Goal: Task Accomplishment & Management: Manage account settings

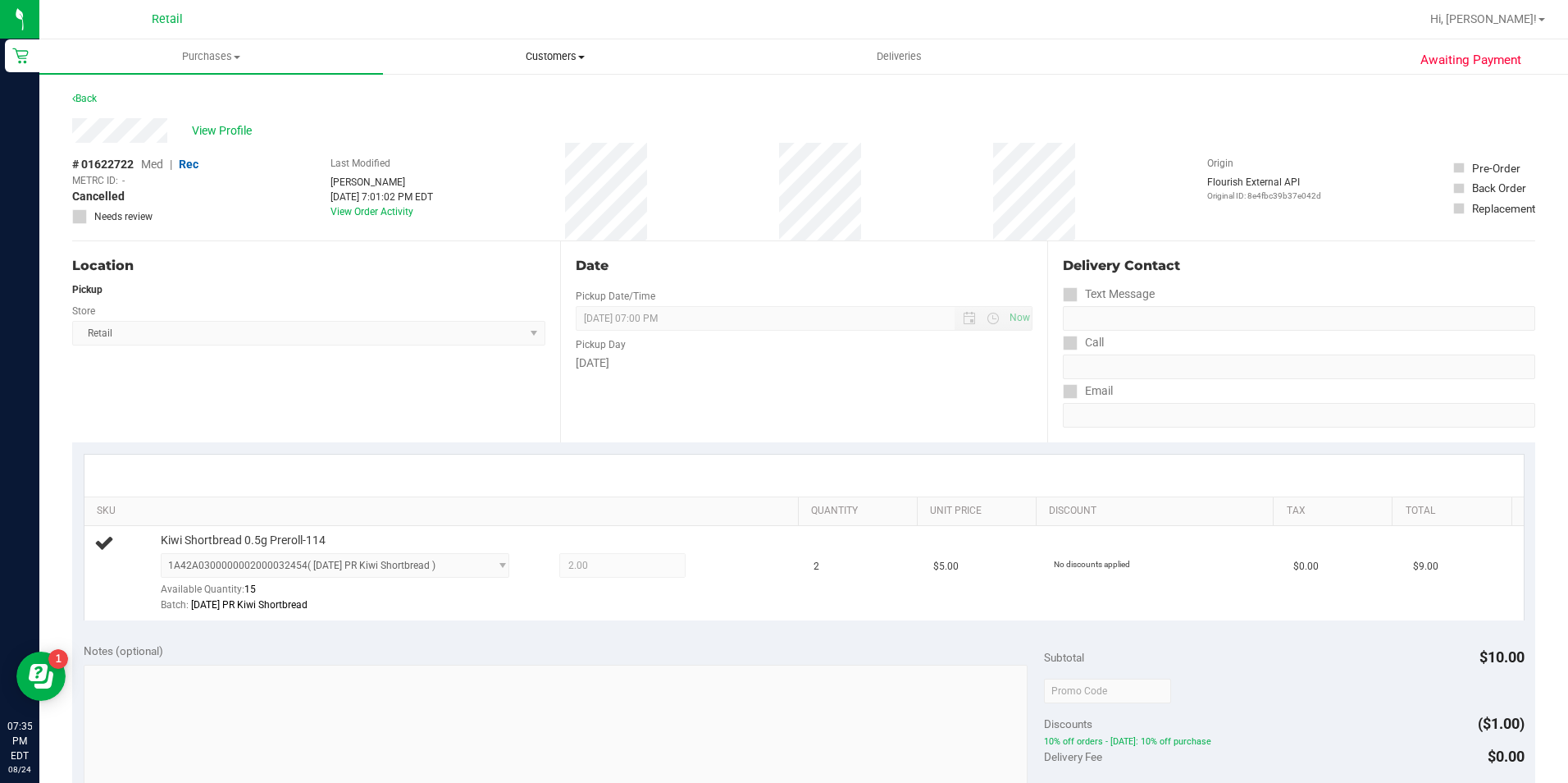
click at [540, 61] on span "Customers" at bounding box center [555, 56] width 342 height 15
click at [538, 97] on li "All customers" at bounding box center [555, 99] width 344 height 20
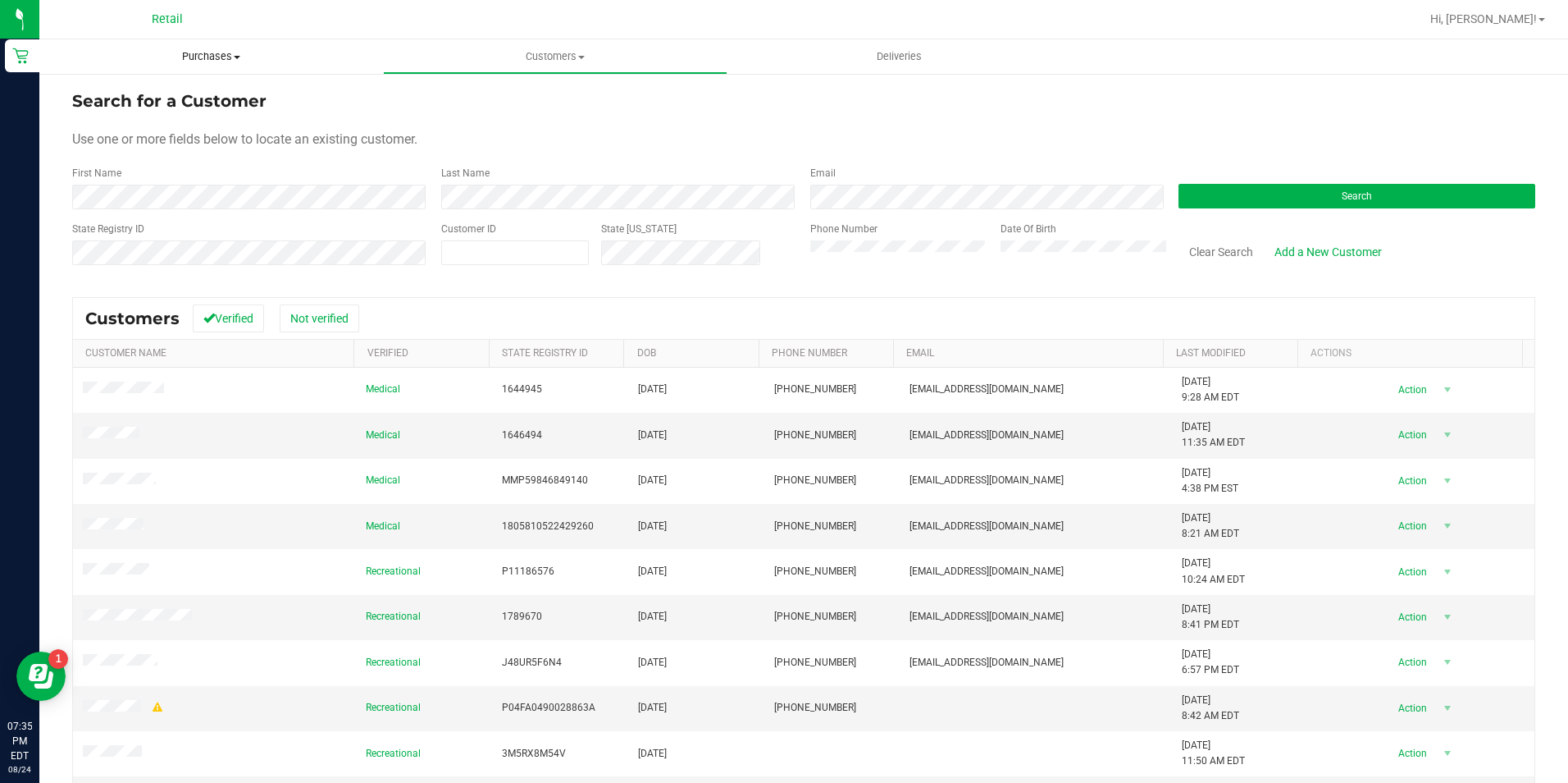
click at [220, 62] on span "Purchases" at bounding box center [211, 56] width 344 height 15
click at [206, 98] on li "Summary of purchases" at bounding box center [211, 99] width 344 height 20
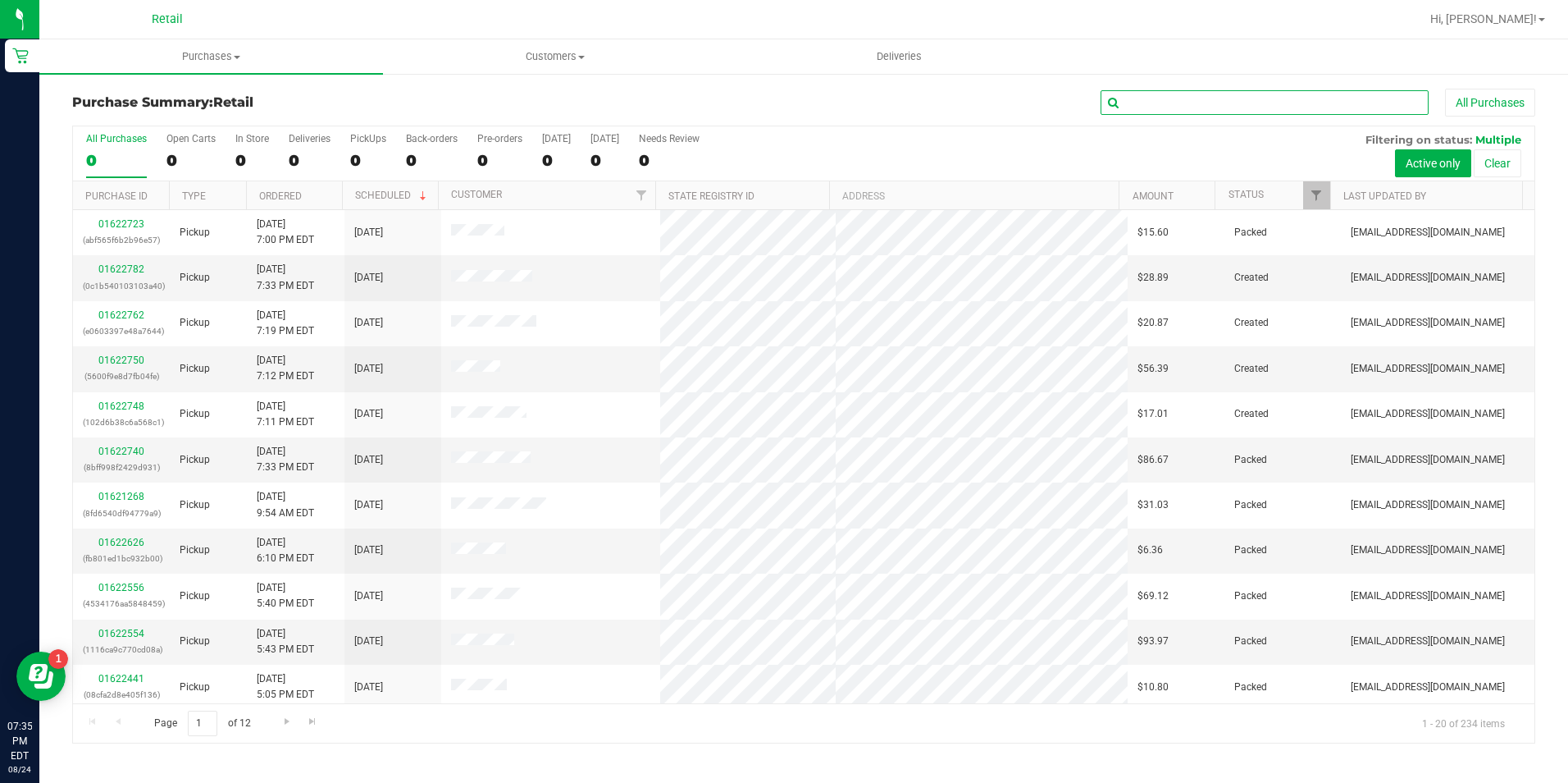
click at [1239, 97] on input "text" at bounding box center [1265, 102] width 328 height 25
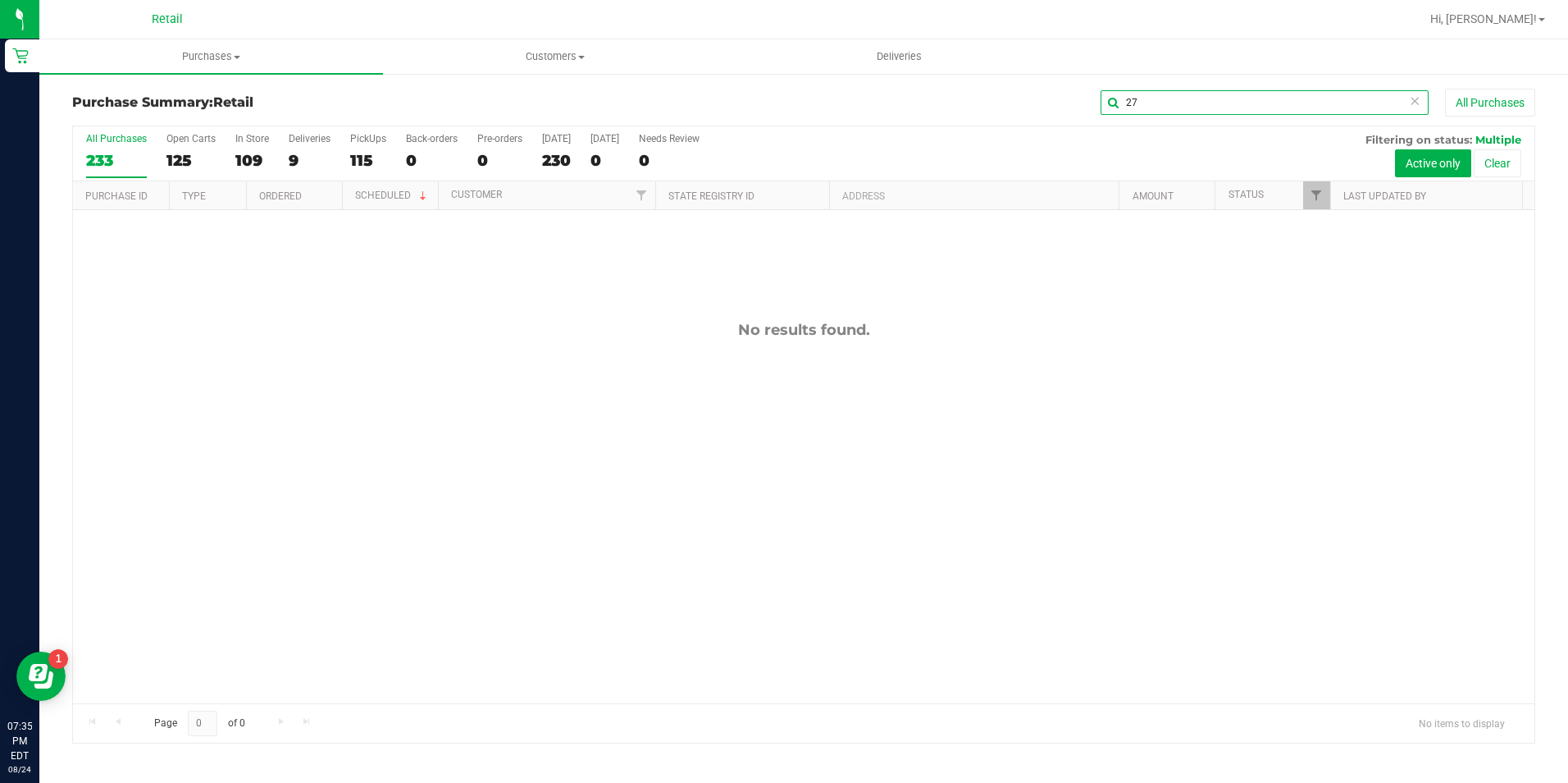
type input "2"
type input "[PERSON_NAME]"
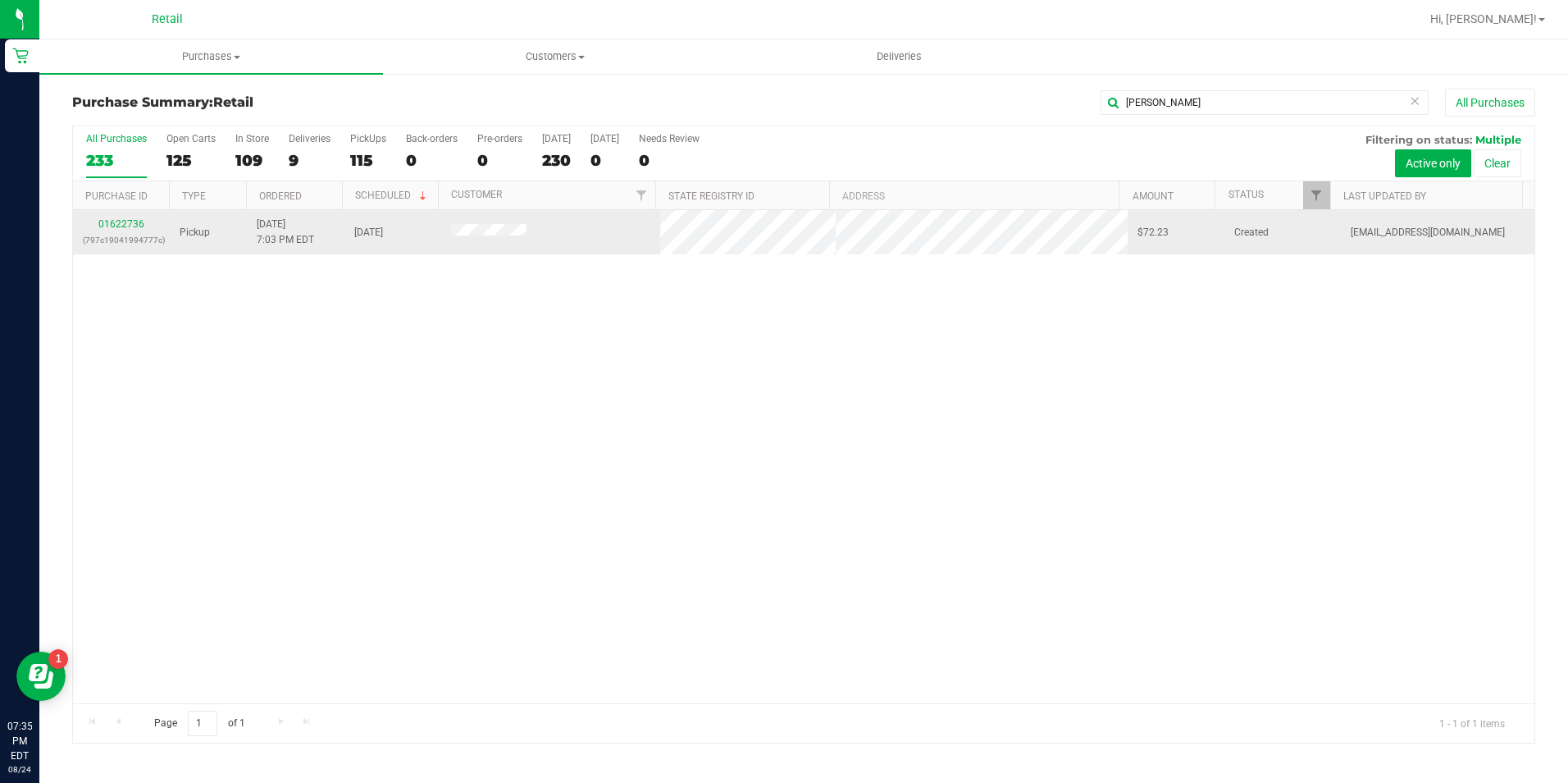
click at [137, 230] on div "01622736 (797c19041994777c)" at bounding box center [121, 233] width 78 height 31
click at [101, 226] on link "01622736" at bounding box center [121, 224] width 46 height 12
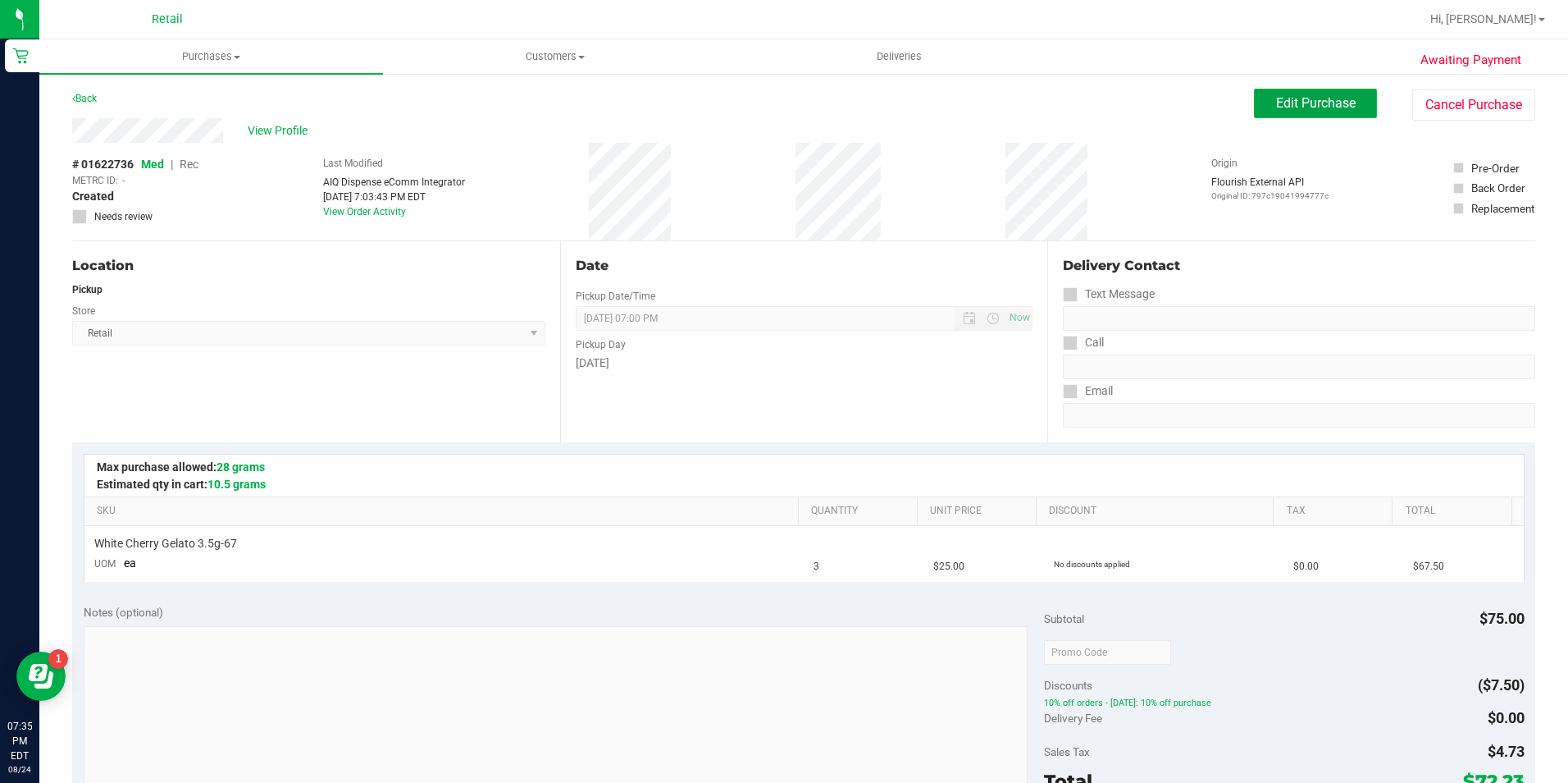
click at [1348, 108] on button "Edit Purchase" at bounding box center [1315, 103] width 123 height 29
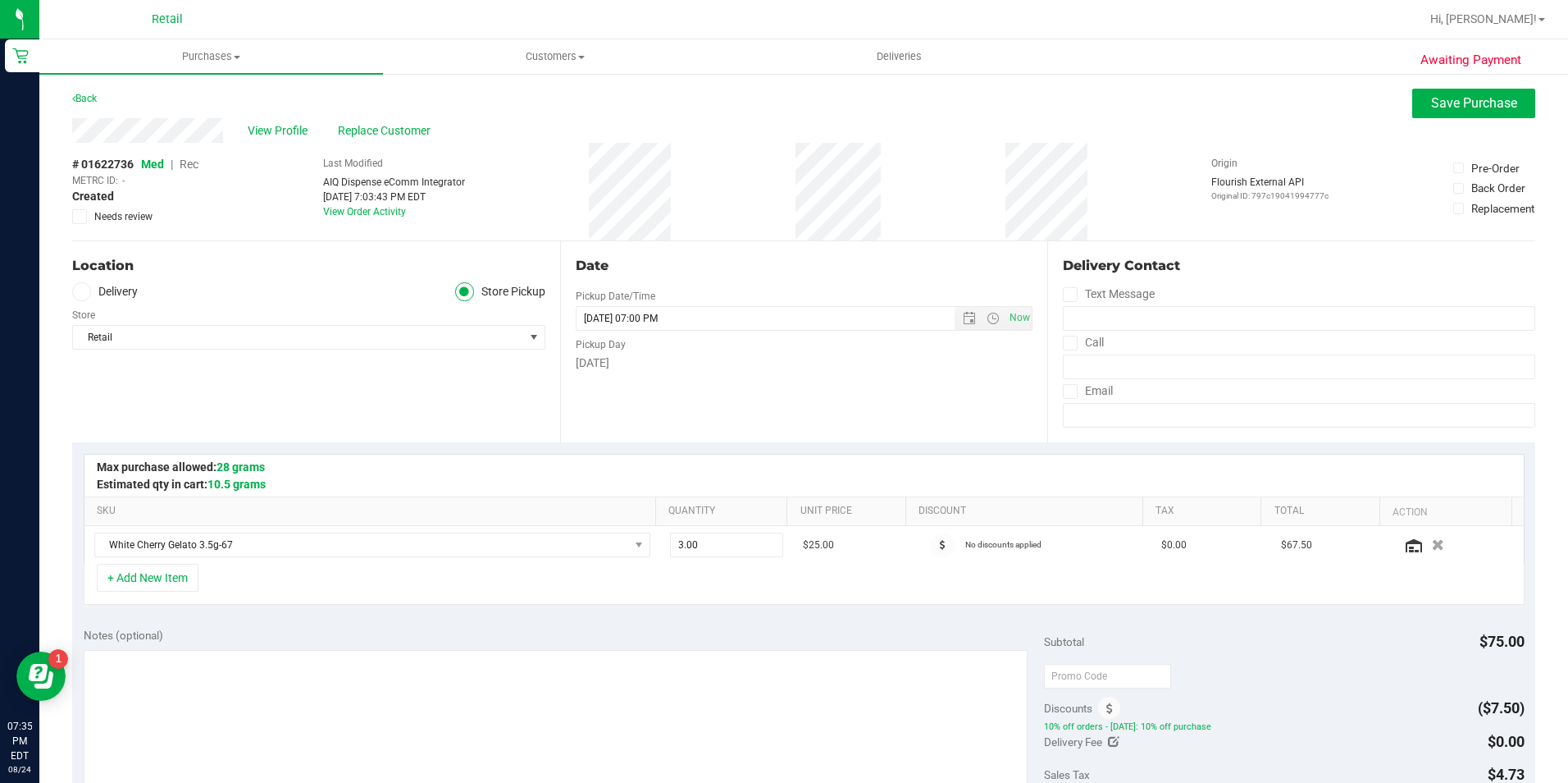
click at [194, 165] on span "Rec" at bounding box center [189, 163] width 19 height 13
click at [1478, 101] on span "Save Purchase" at bounding box center [1475, 103] width 86 height 16
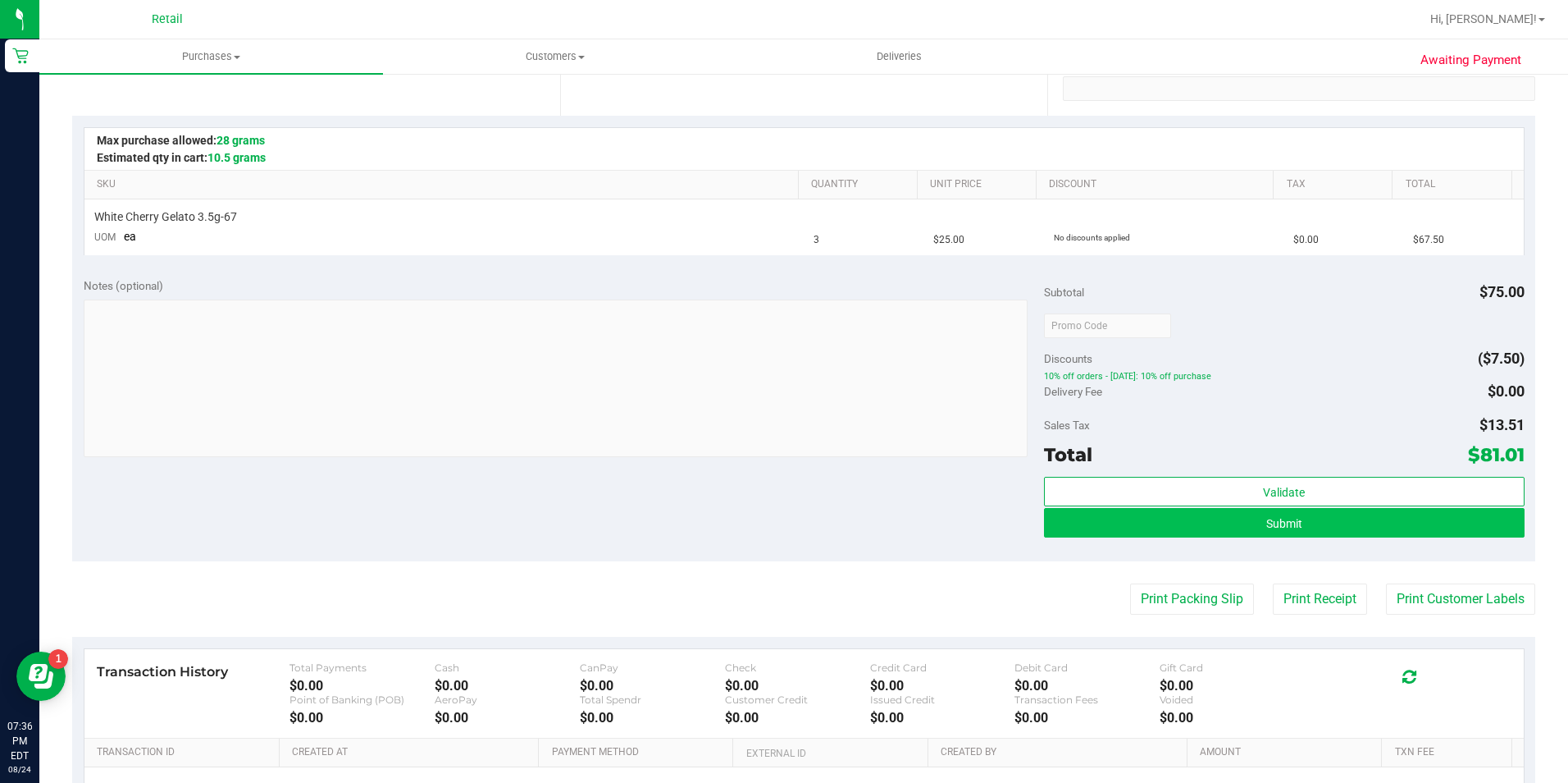
scroll to position [328, 0]
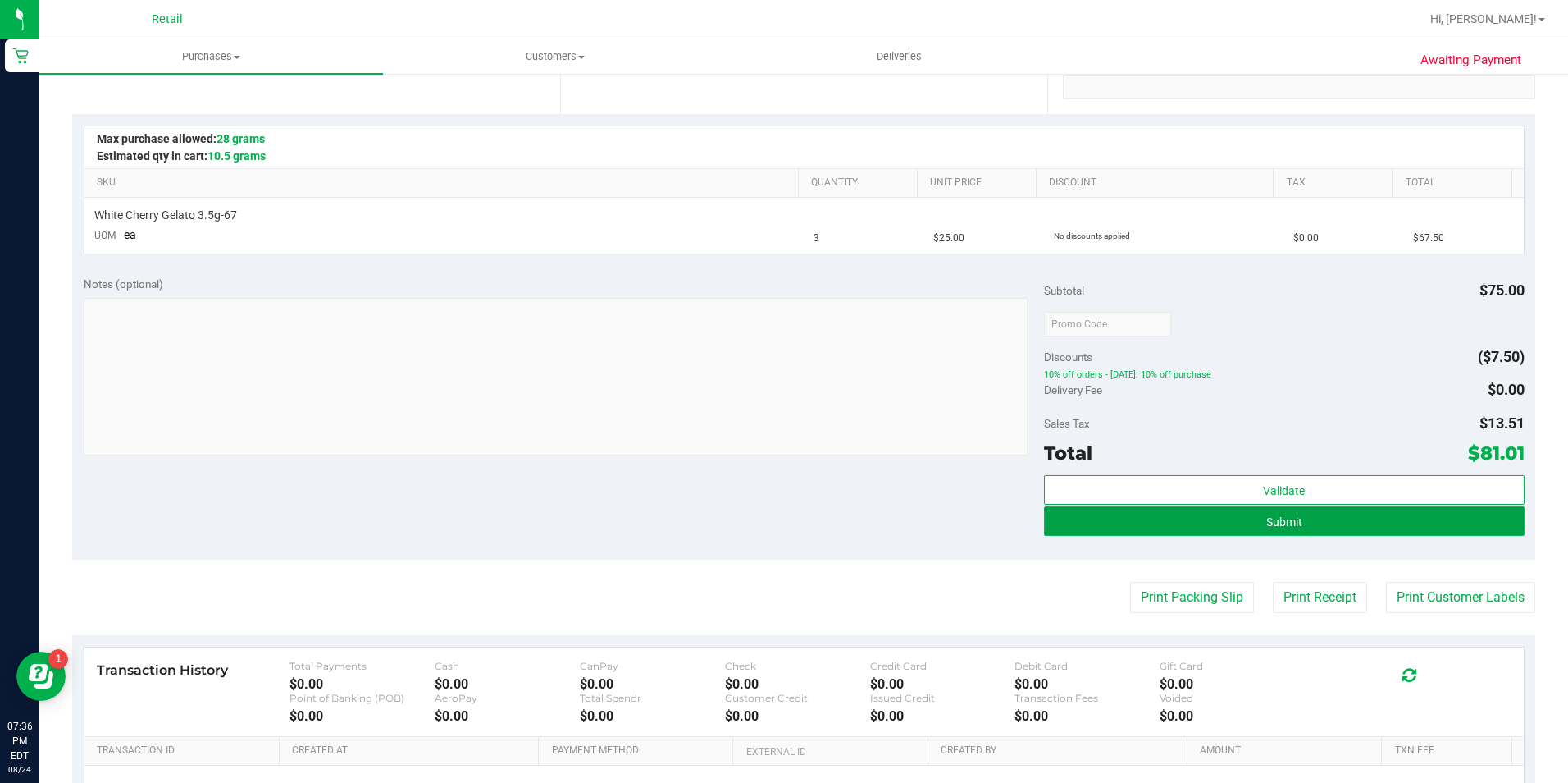
click at [1366, 516] on button "Submit" at bounding box center [1283, 521] width 480 height 29
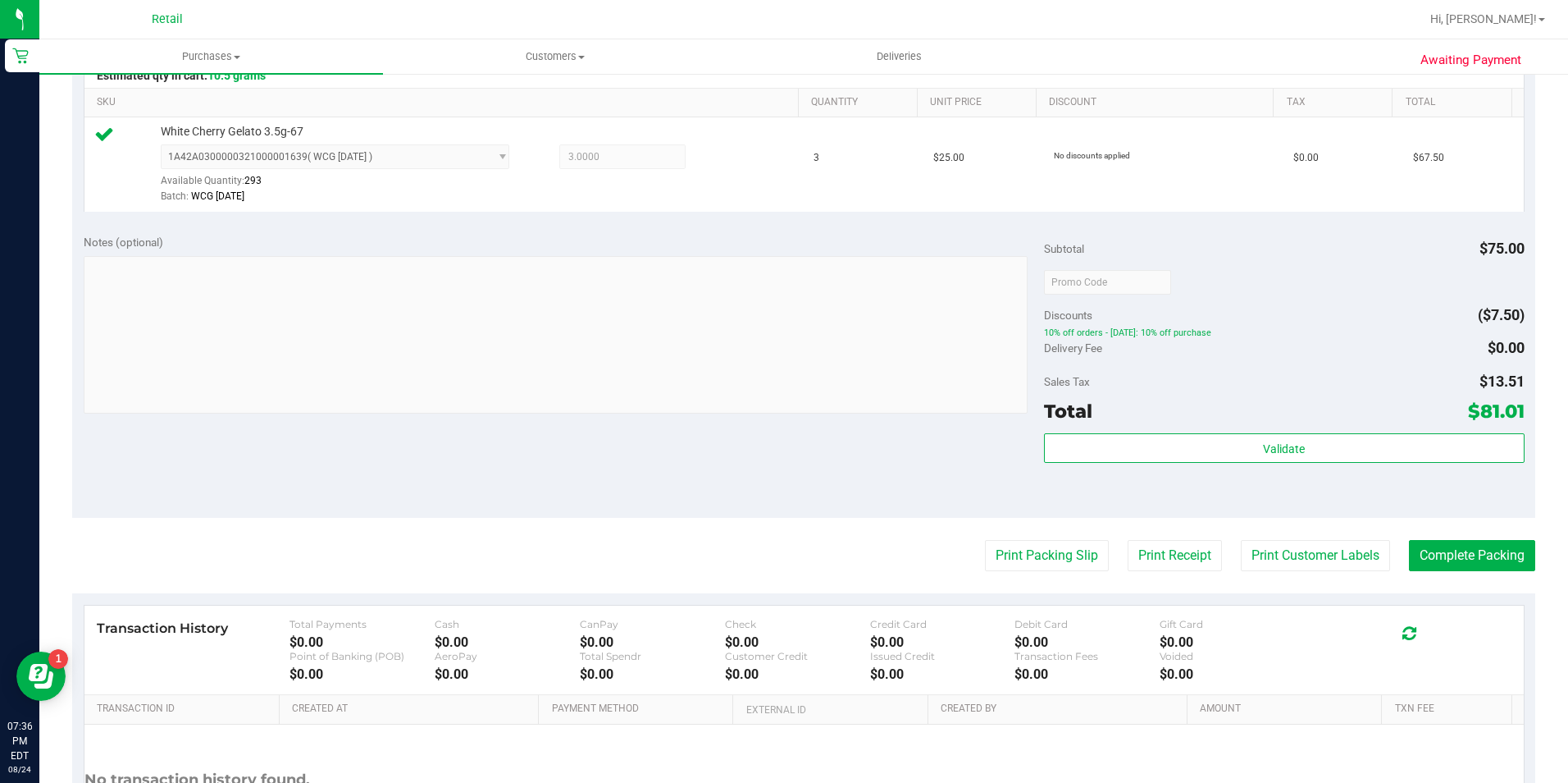
scroll to position [411, 0]
click at [1465, 552] on button "Complete Packing" at bounding box center [1472, 554] width 127 height 31
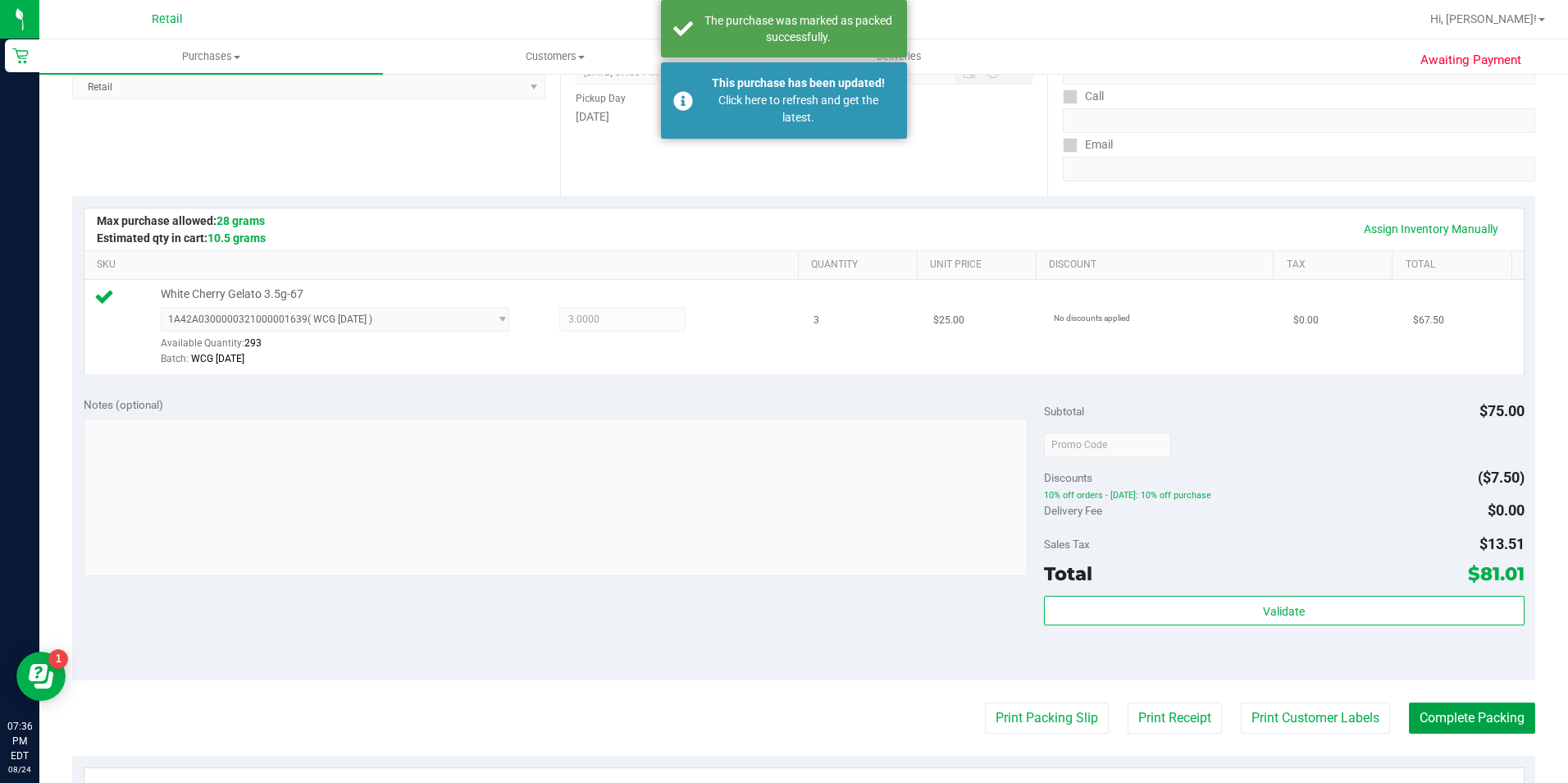
scroll to position [0, 0]
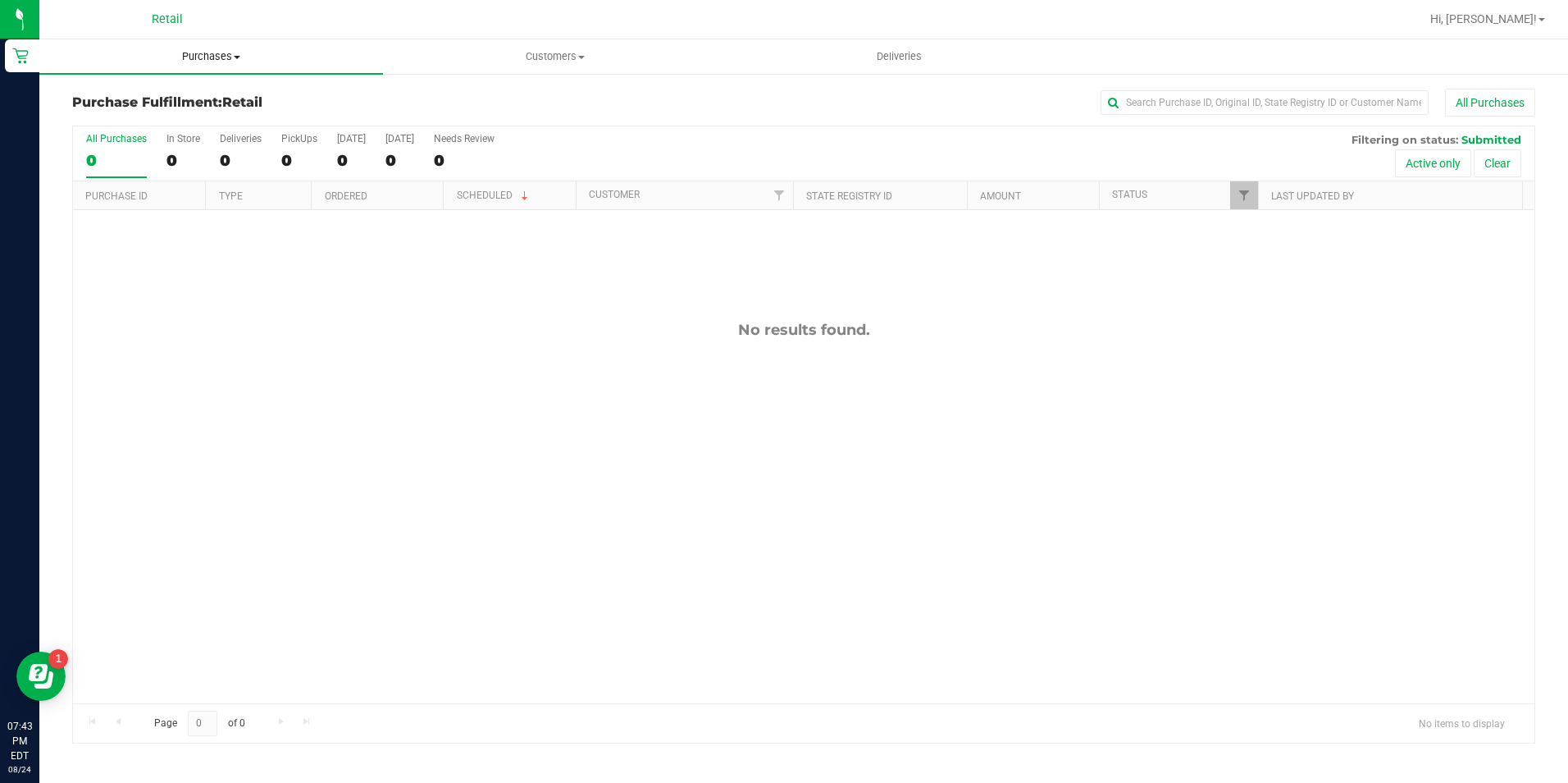
click at [206, 52] on span "Purchases" at bounding box center [211, 56] width 344 height 15
click at [191, 92] on span "Summary of purchases" at bounding box center [123, 99] width 168 height 14
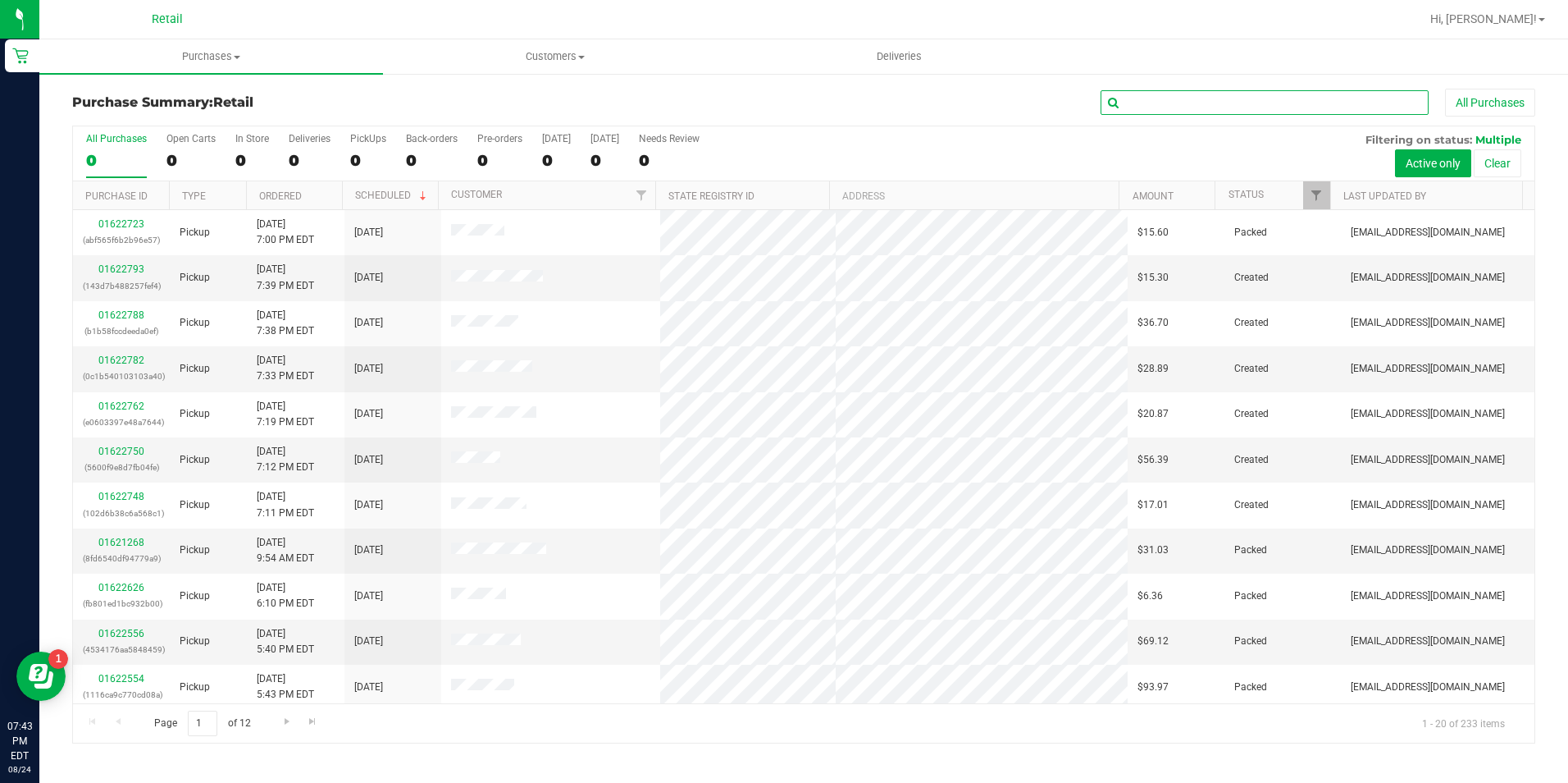
click at [1169, 100] on input "text" at bounding box center [1265, 102] width 328 height 25
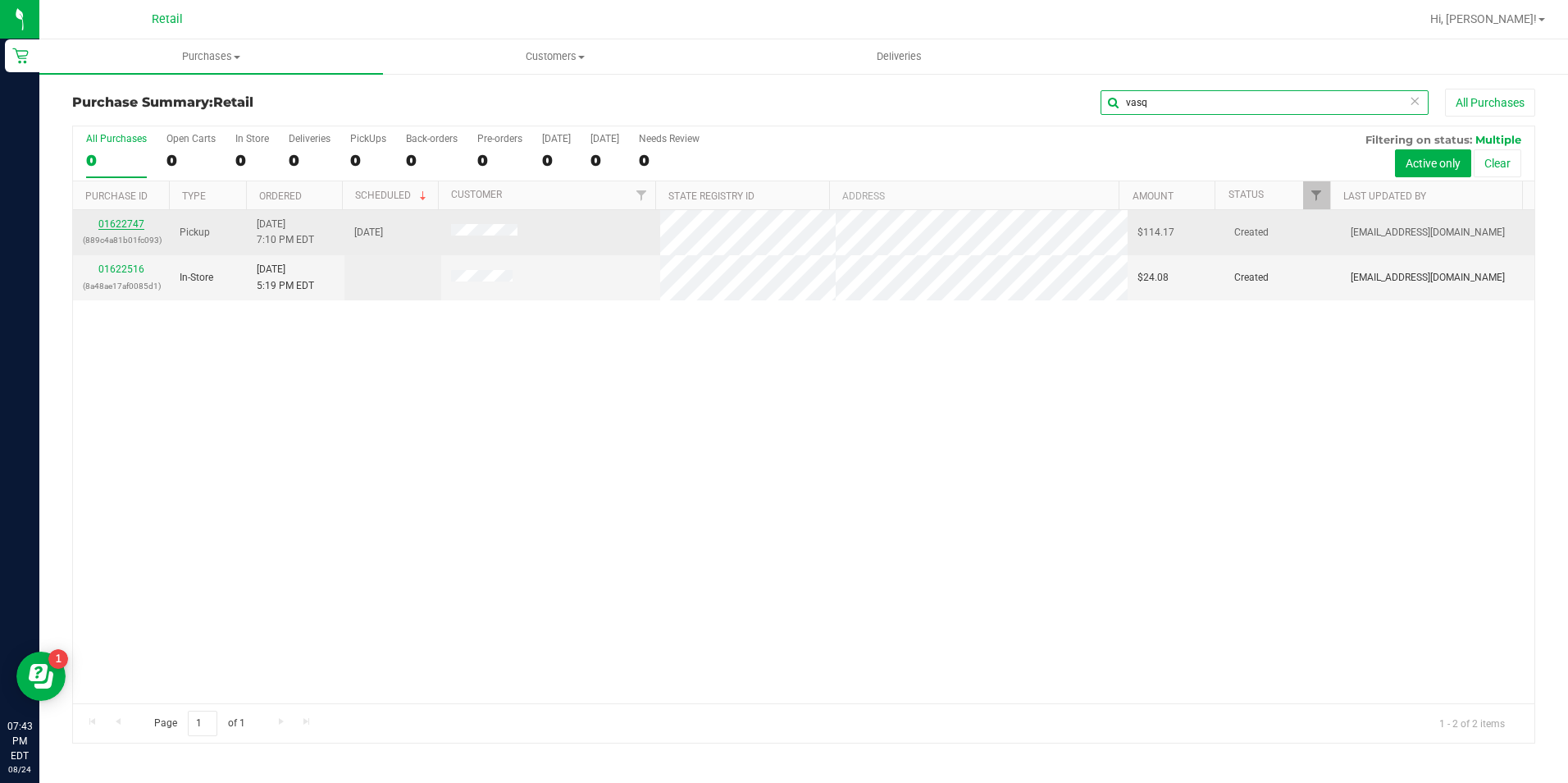
type input "vasq"
click at [135, 219] on link "01622747" at bounding box center [121, 224] width 46 height 12
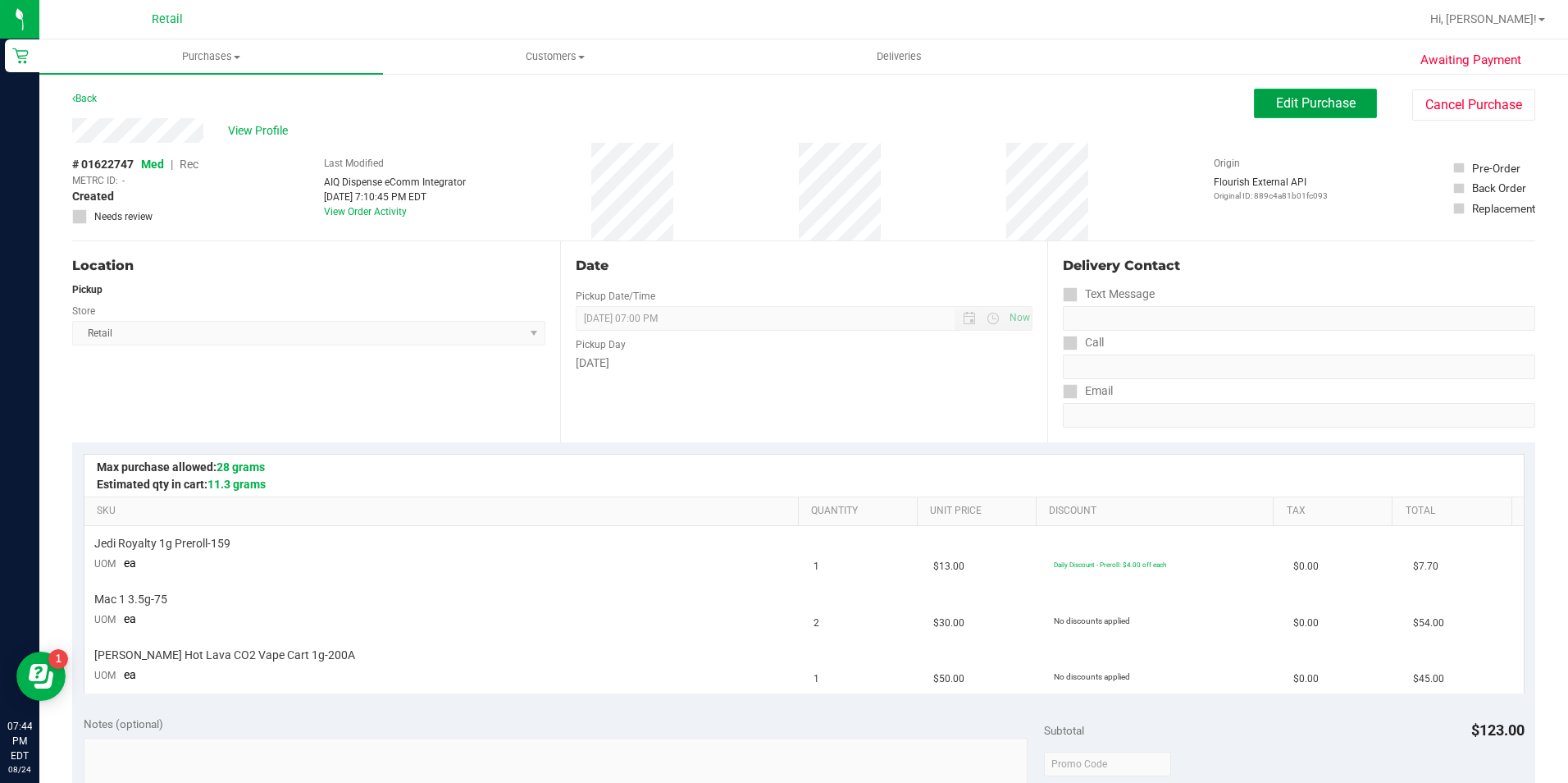
click at [1301, 117] on button "Edit Purchase" at bounding box center [1315, 103] width 123 height 29
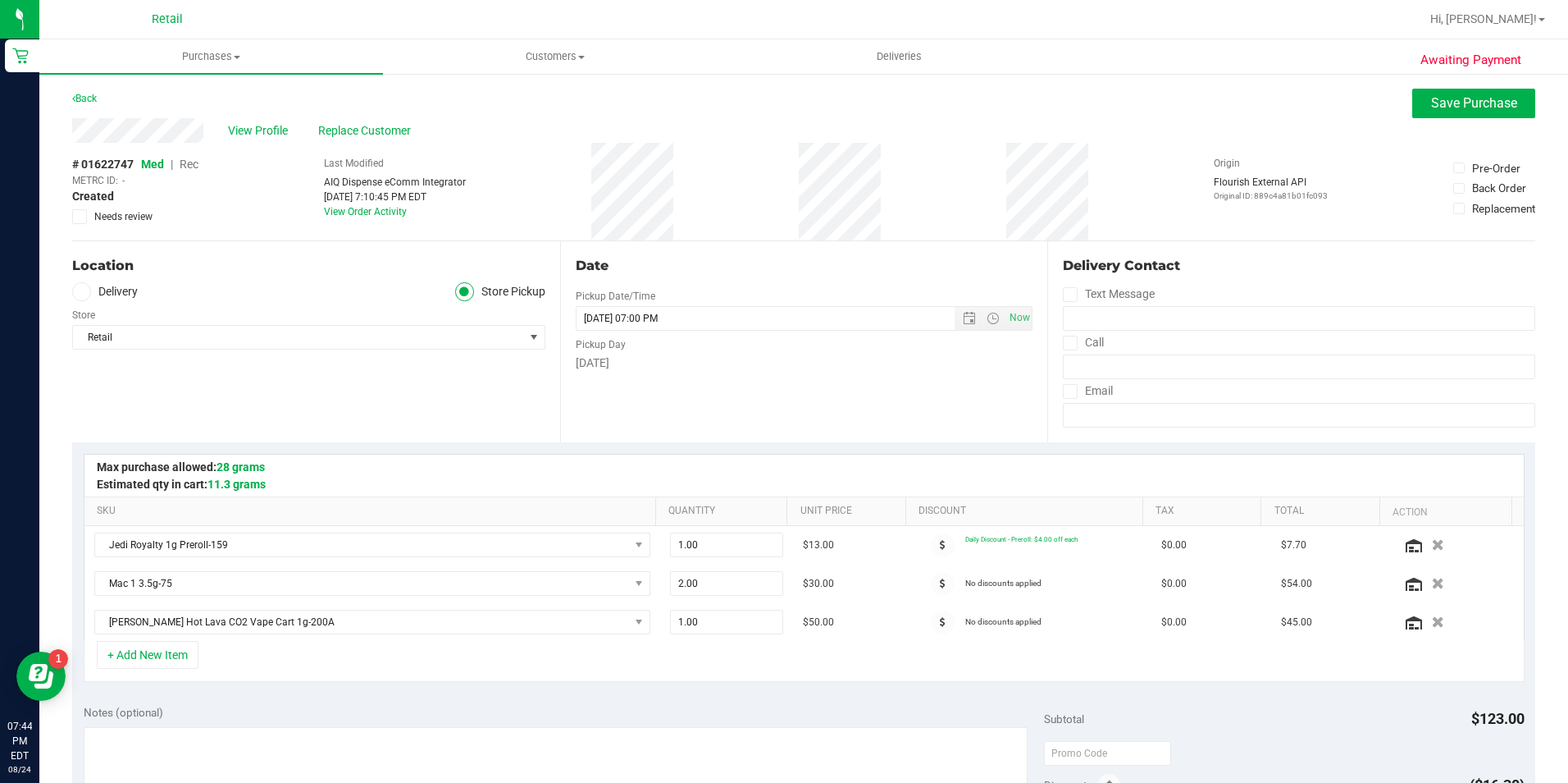
click at [187, 172] on div "# 01622747 Med | Rec METRC ID: - Created Needs review" at bounding box center [135, 190] width 127 height 68
click at [196, 161] on span "Rec" at bounding box center [189, 163] width 19 height 13
click at [1461, 91] on button "Save Purchase" at bounding box center [1473, 103] width 123 height 29
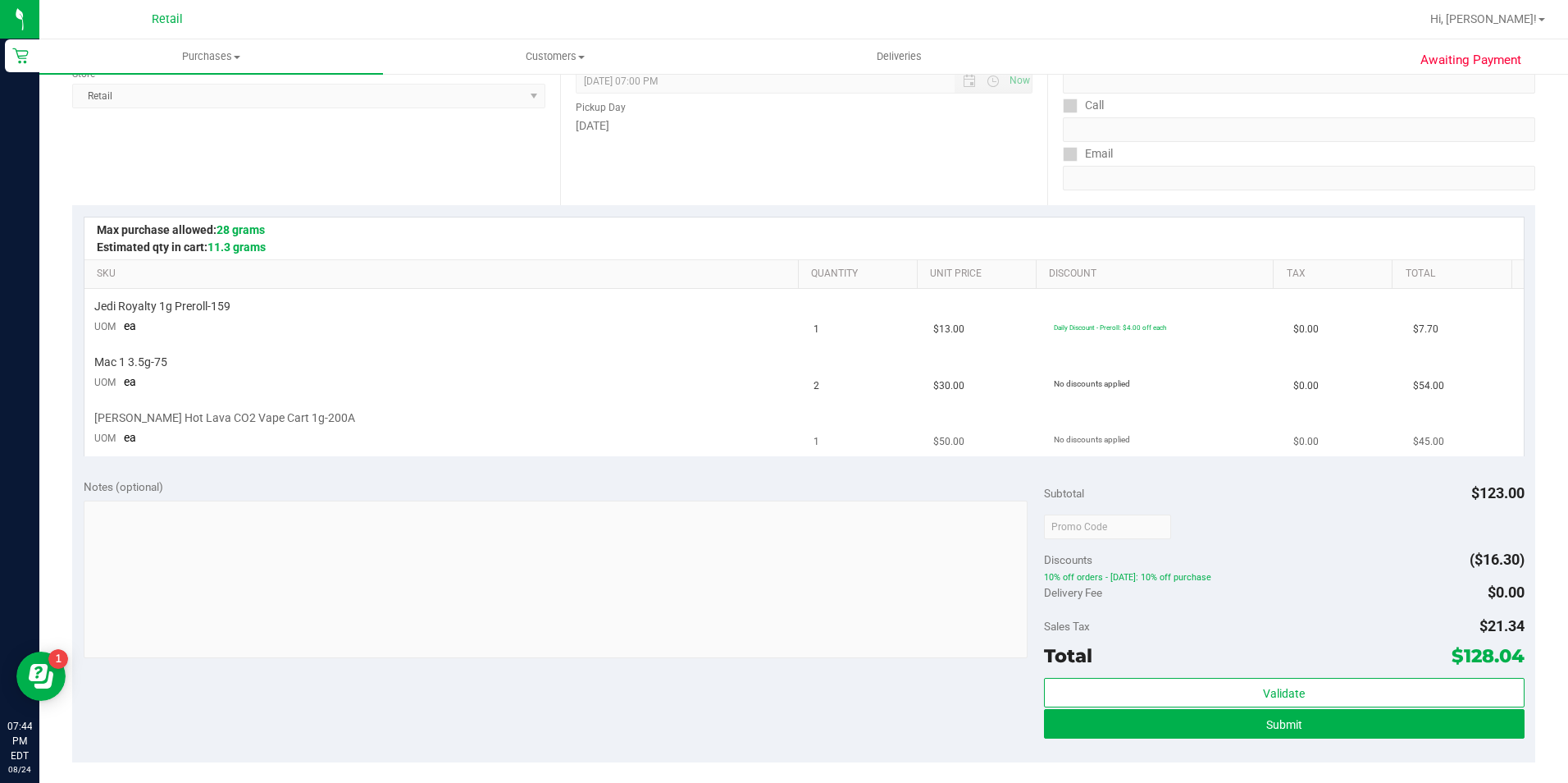
scroll to position [247, 0]
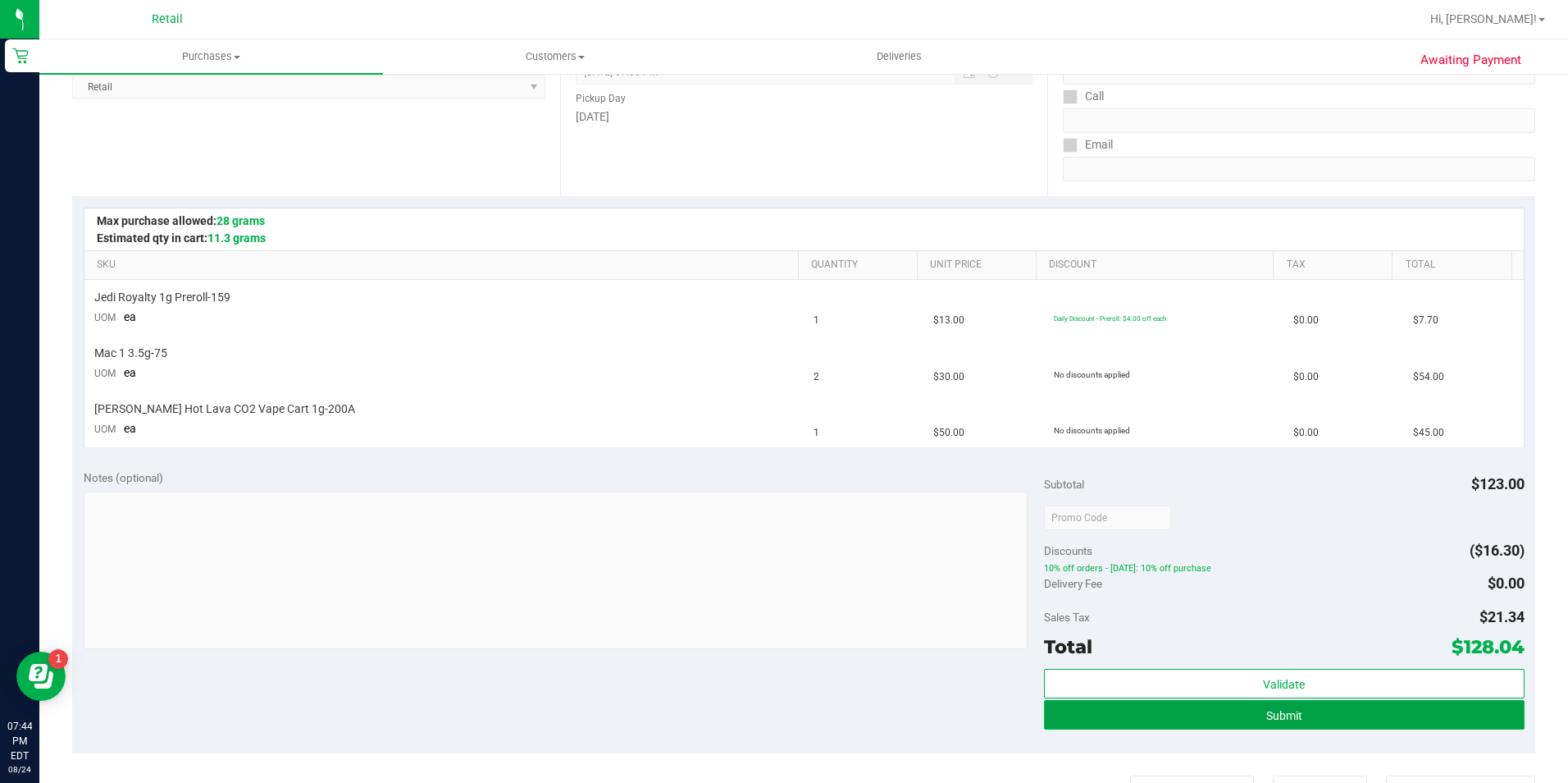
click at [1170, 713] on button "Submit" at bounding box center [1283, 714] width 480 height 29
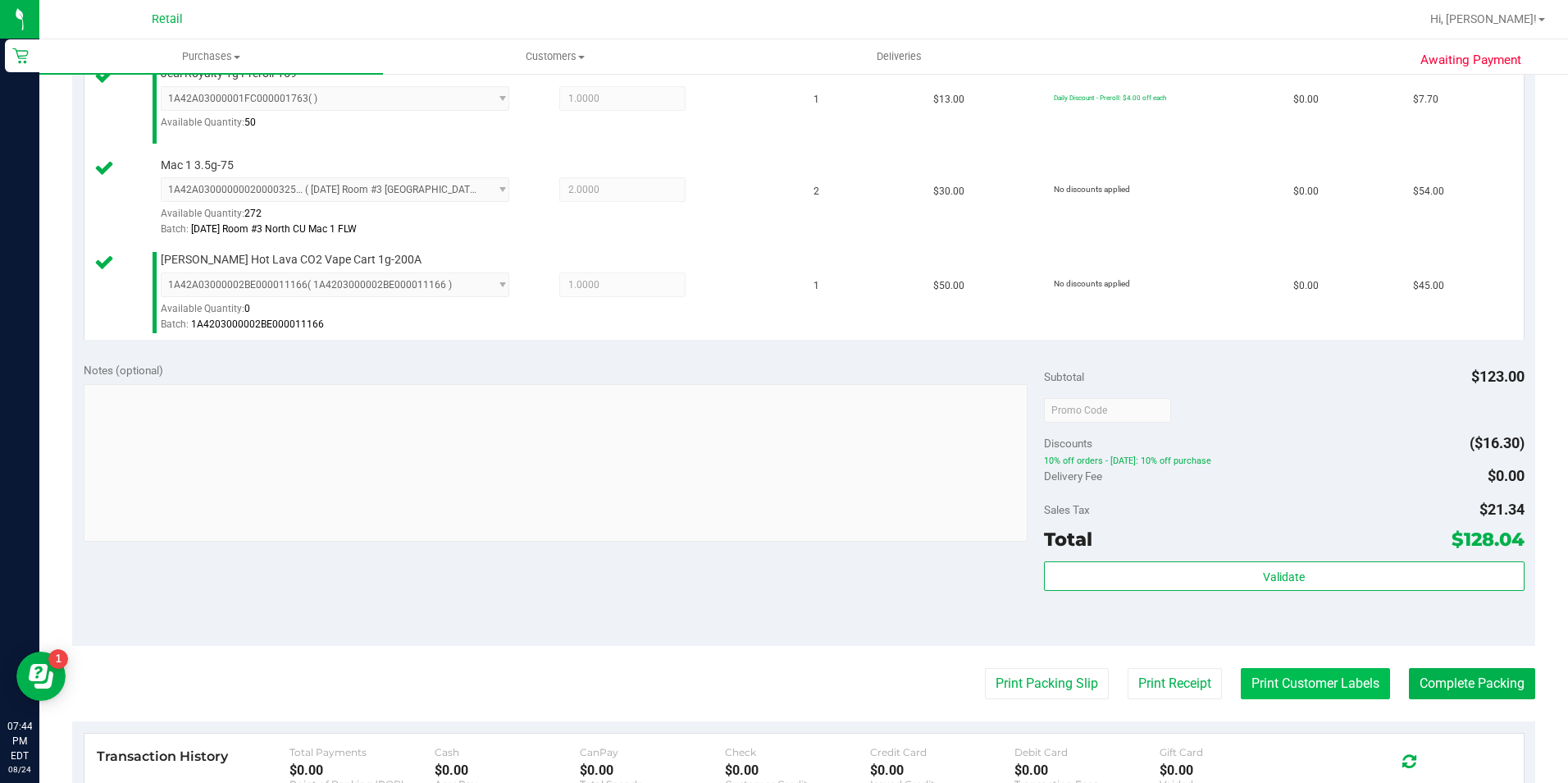
scroll to position [492, 0]
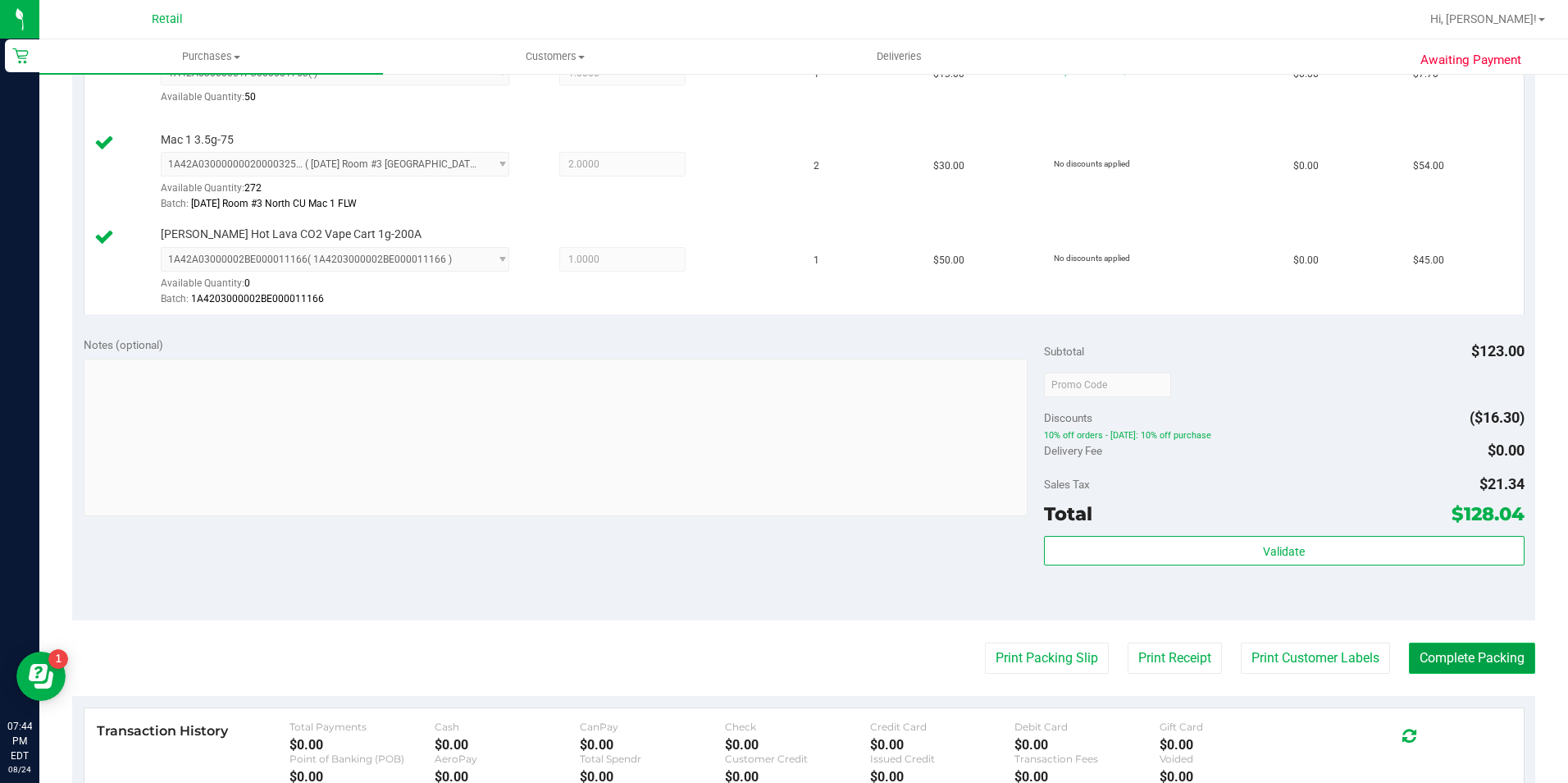
click at [1485, 651] on button "Complete Packing" at bounding box center [1472, 658] width 127 height 31
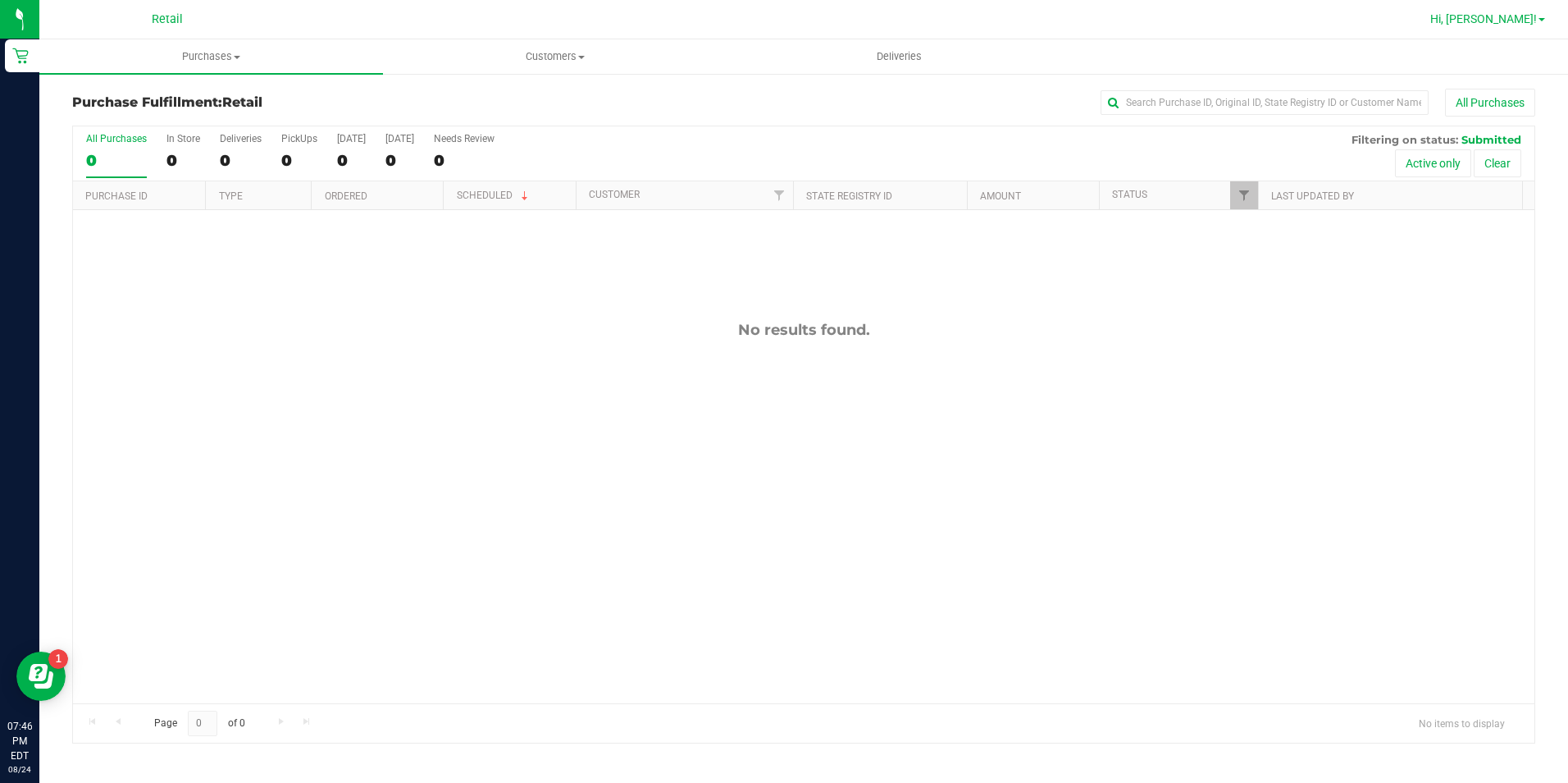
click at [1503, 25] on span "Hi, [PERSON_NAME]!" at bounding box center [1484, 19] width 107 height 13
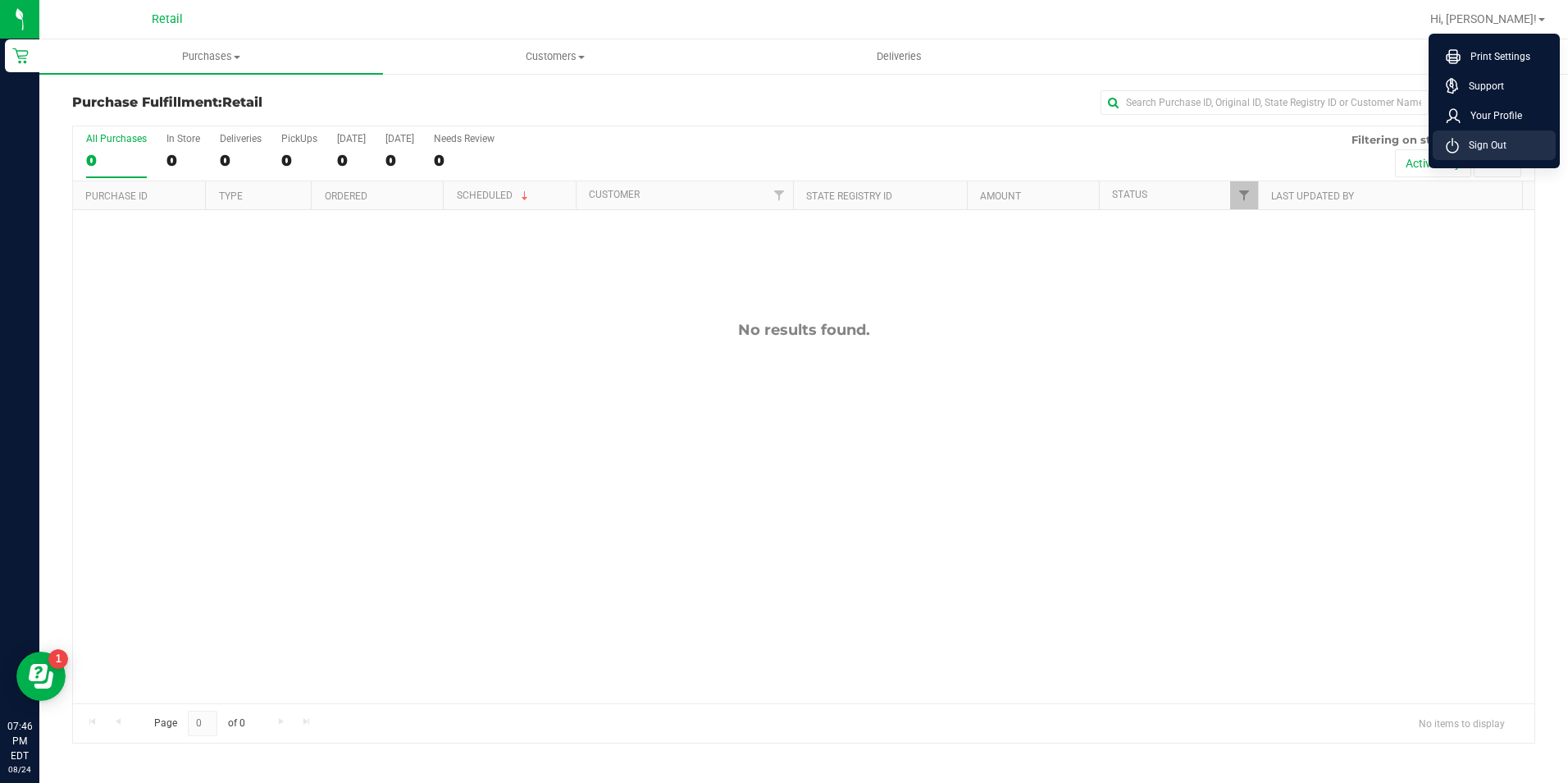
click at [1462, 146] on span "Sign Out" at bounding box center [1483, 144] width 47 height 17
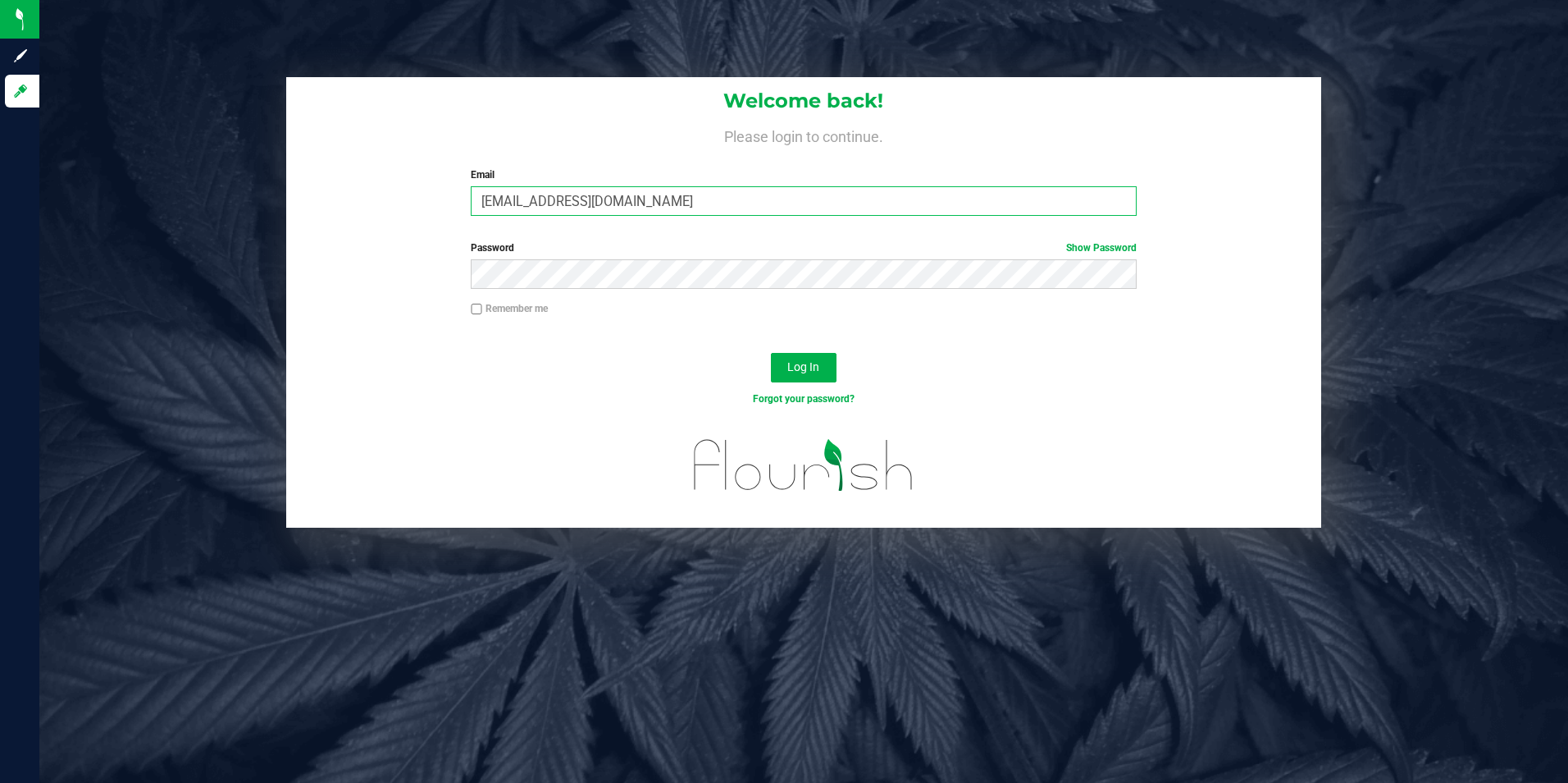
drag, startPoint x: 687, startPoint y: 204, endPoint x: 288, endPoint y: 204, distance: 399.0
click at [288, 204] on div "Welcome back! Please login to continue. Email [EMAIL_ADDRESS][DOMAIN_NAME] Requ…" at bounding box center [804, 153] width 1036 height 152
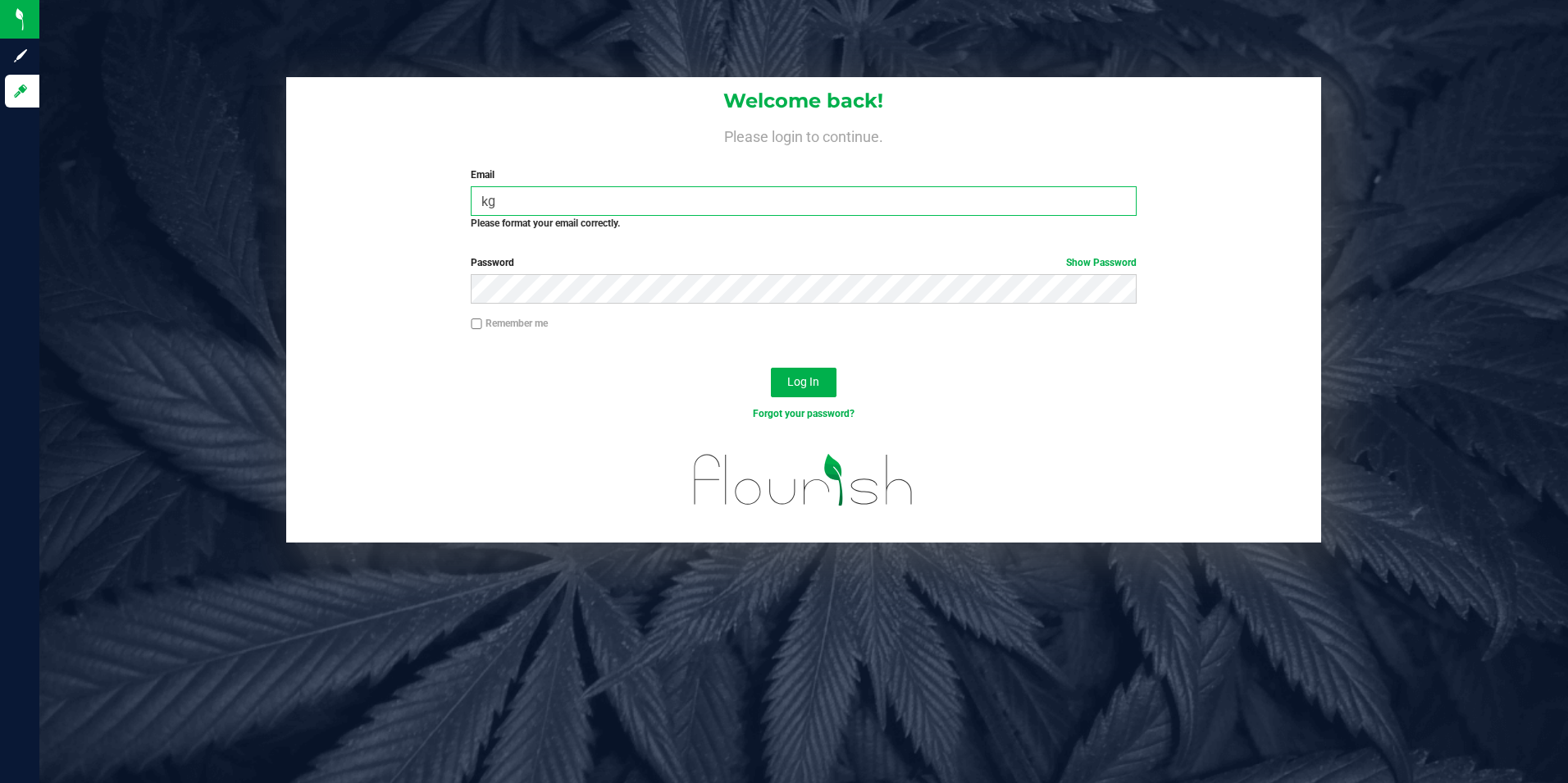
type input "k"
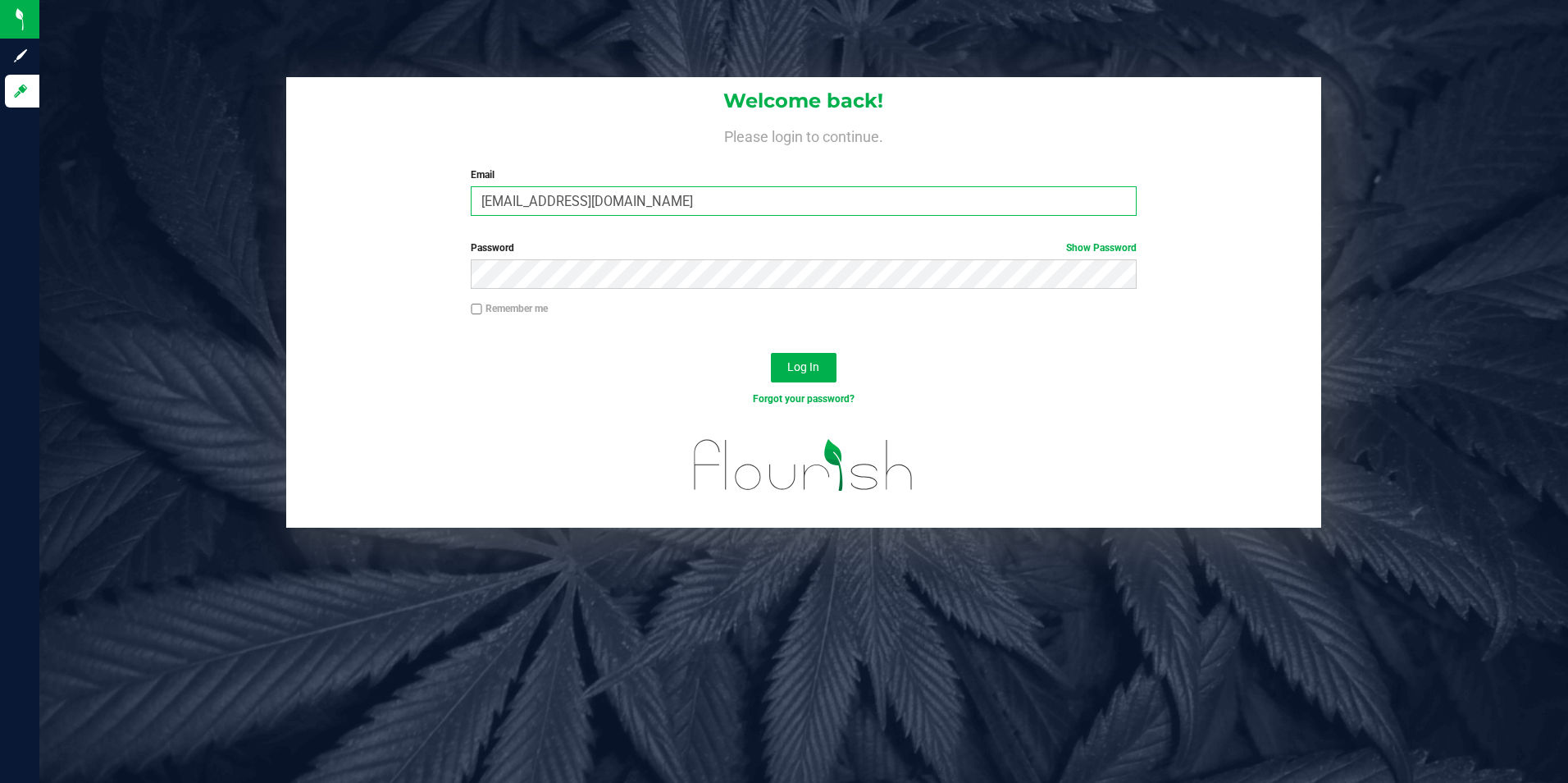
type input "[EMAIL_ADDRESS][DOMAIN_NAME]"
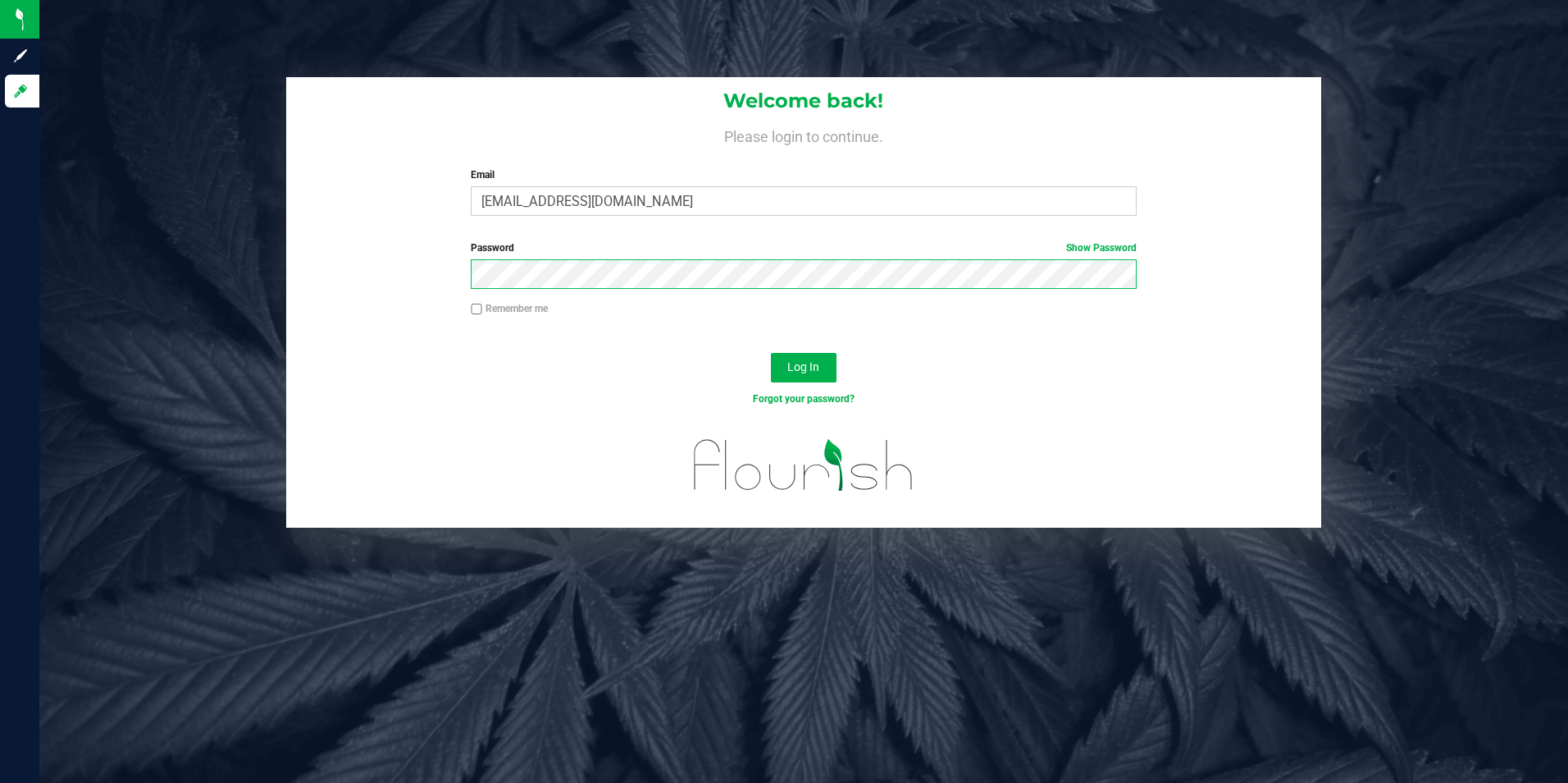
click at [771, 353] on button "Log In" at bounding box center [803, 367] width 66 height 29
